Goal: Task Accomplishment & Management: Use online tool/utility

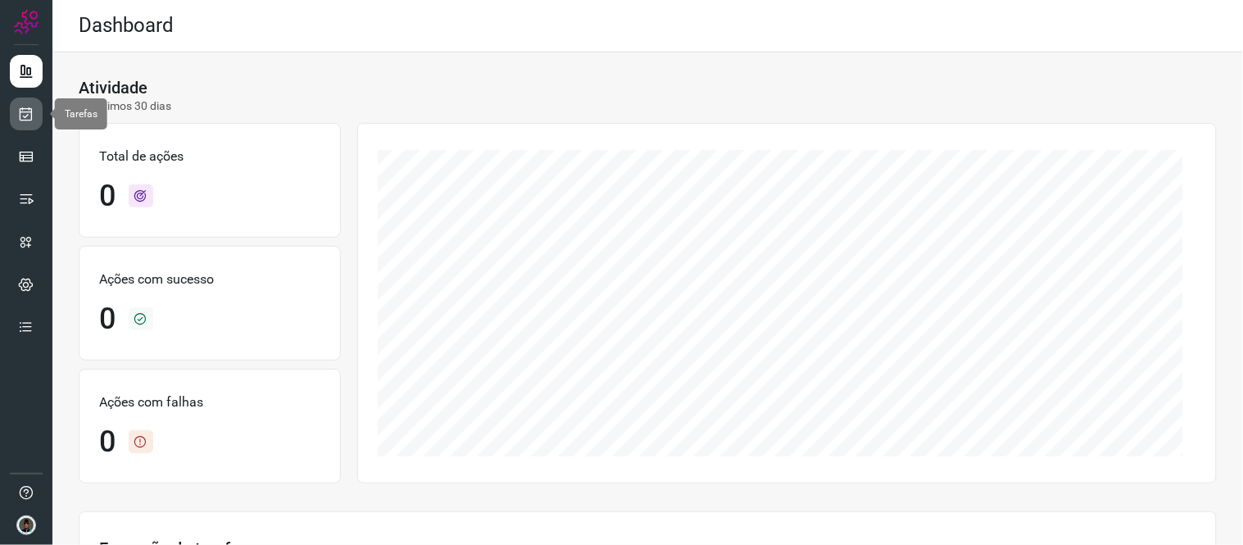
click at [25, 120] on icon at bounding box center [26, 114] width 17 height 16
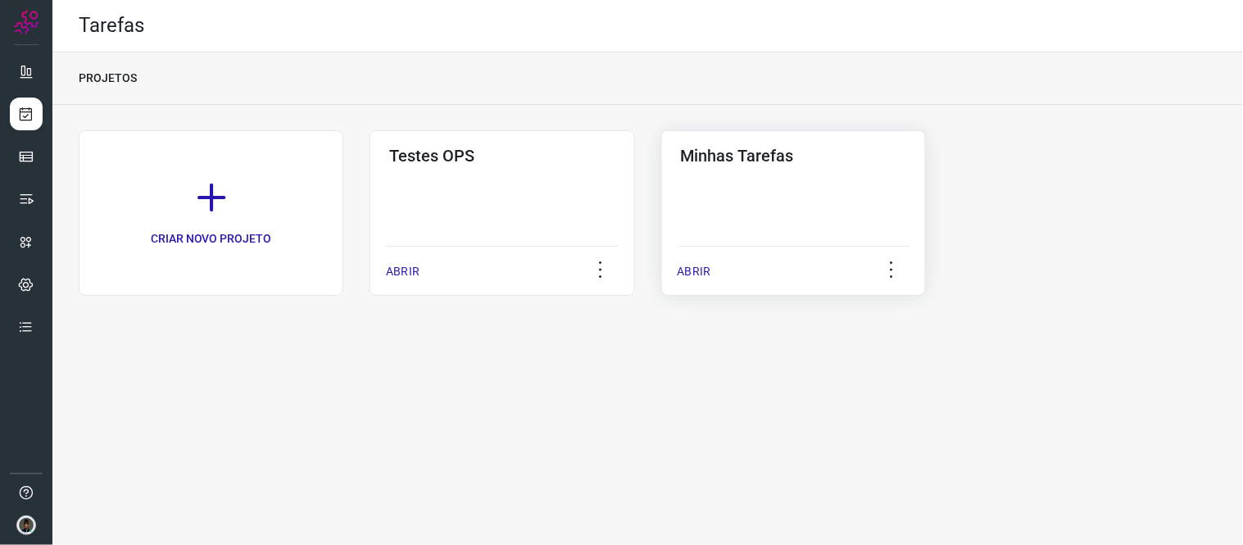
click at [796, 198] on div "Minhas Tarefas ABRIR" at bounding box center [793, 213] width 265 height 166
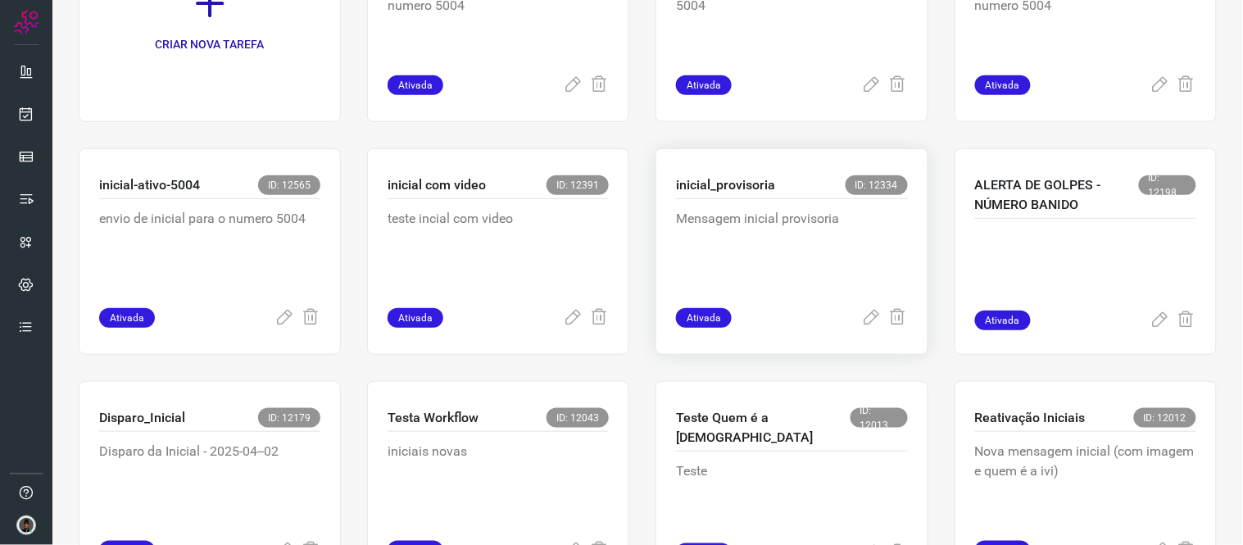
scroll to position [182, 0]
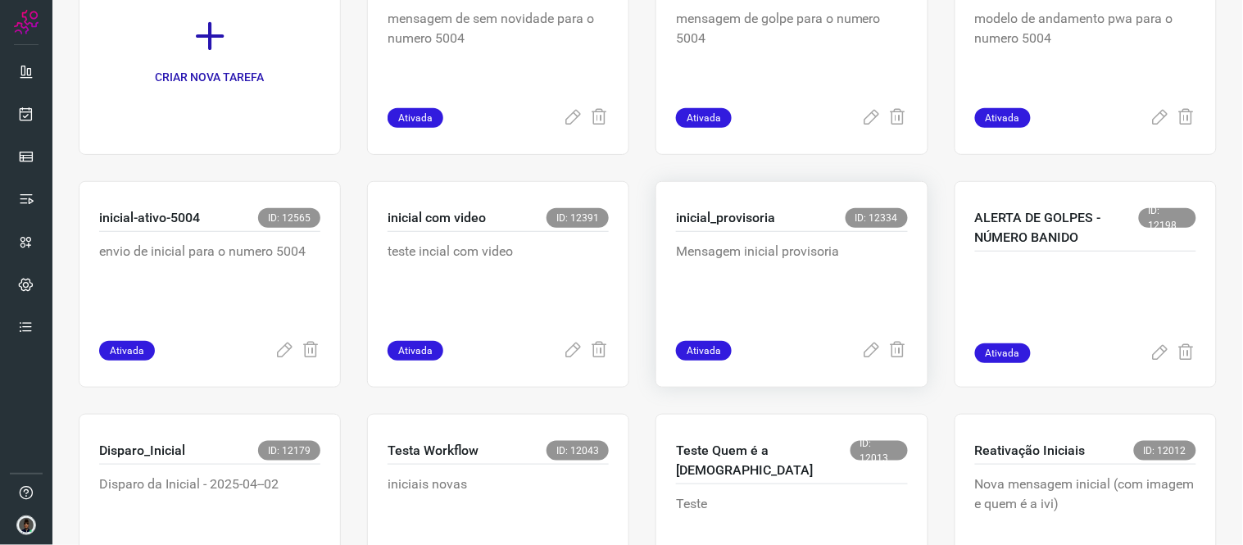
click at [732, 268] on p "Mensagem inicial provisoria" at bounding box center [792, 283] width 232 height 82
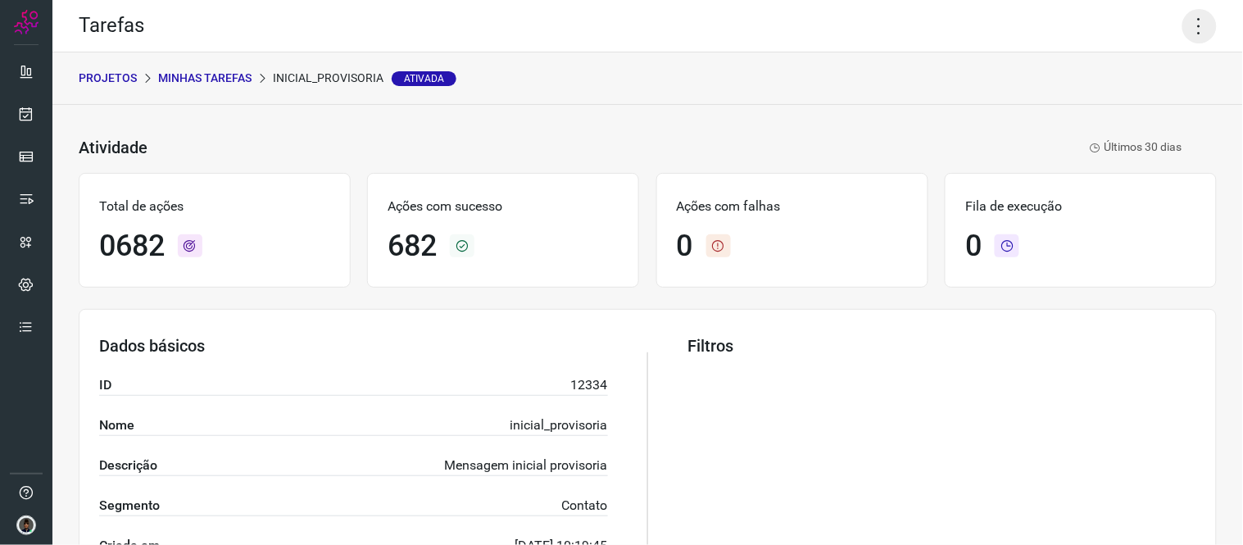
click at [1183, 23] on icon at bounding box center [1200, 26] width 34 height 34
click at [1115, 100] on li "Executar" at bounding box center [1128, 106] width 149 height 26
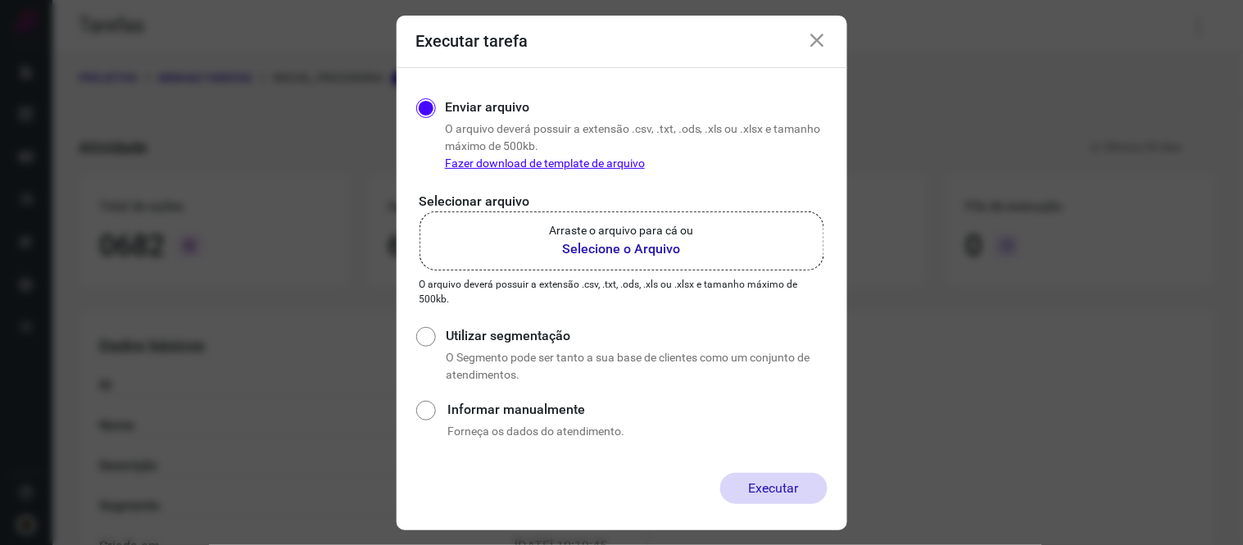
click at [670, 226] on p "Arraste o arquivo para cá ou" at bounding box center [622, 230] width 144 height 17
click at [0, 0] on input "Arraste o arquivo para cá ou Selecione o Arquivo" at bounding box center [0, 0] width 0 height 0
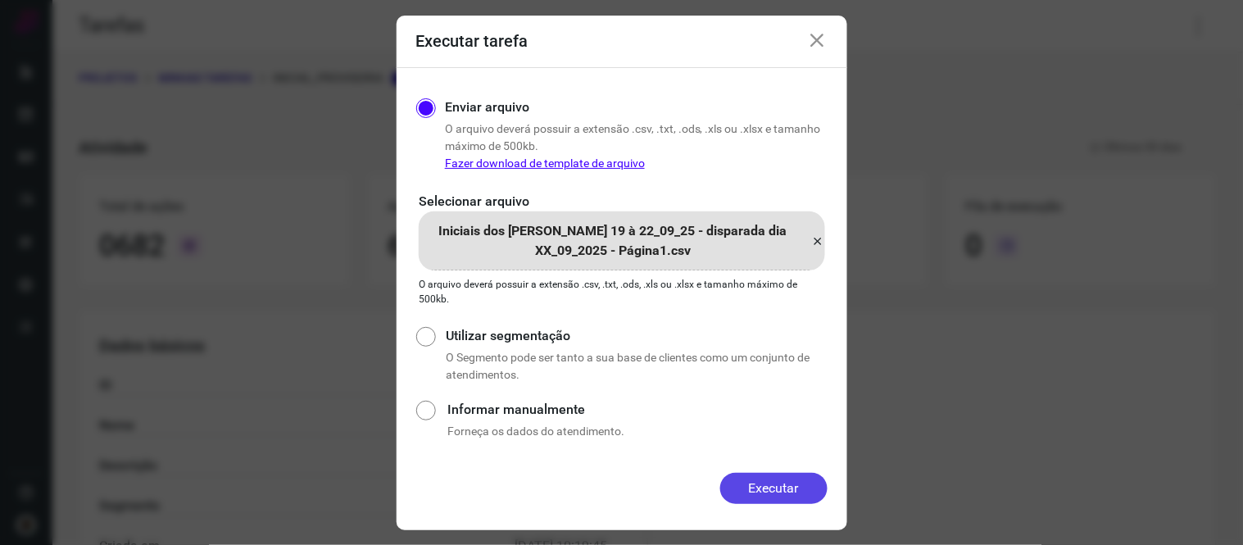
click at [766, 490] on button "Executar" at bounding box center [773, 488] width 107 height 31
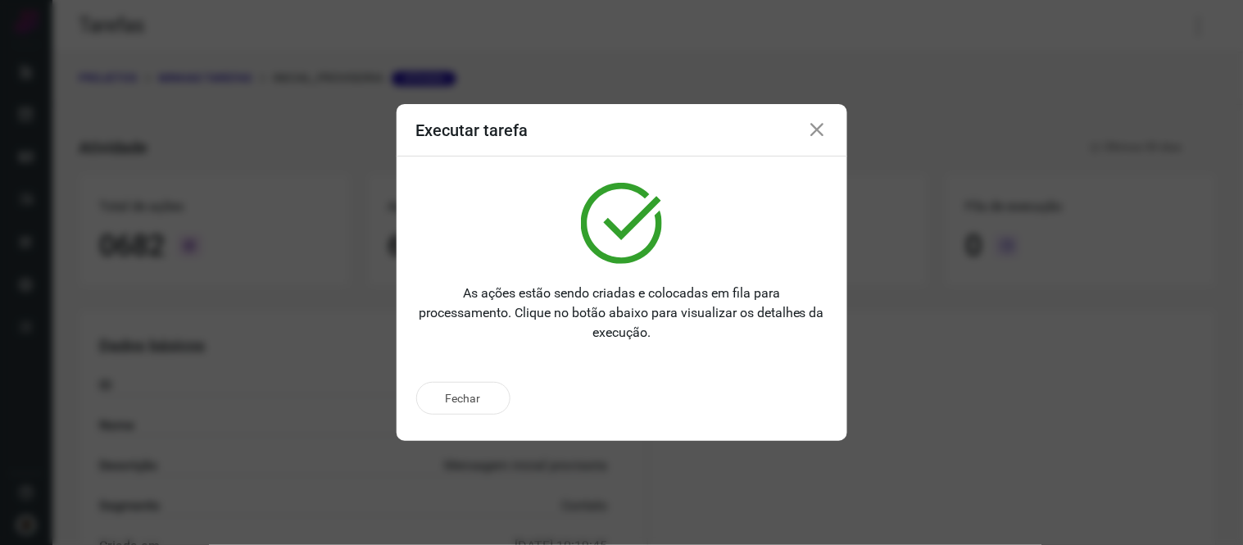
click at [814, 118] on div "Executar tarefa" at bounding box center [622, 130] width 451 height 52
click at [810, 131] on icon at bounding box center [818, 130] width 20 height 20
